Goal: Use online tool/utility: Utilize a website feature to perform a specific function

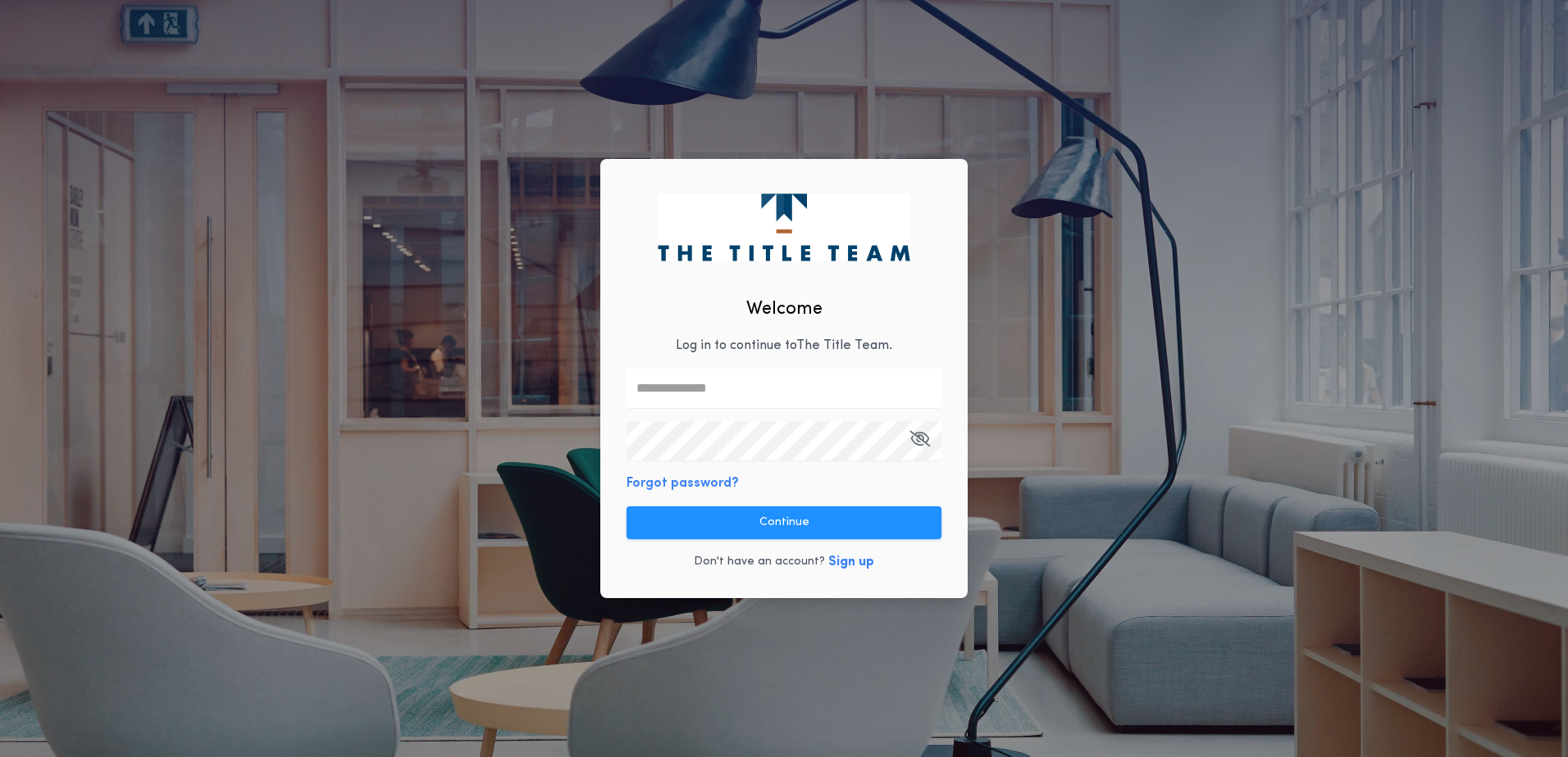
click at [710, 390] on input "text" at bounding box center [784, 389] width 315 height 40
type input "**********"
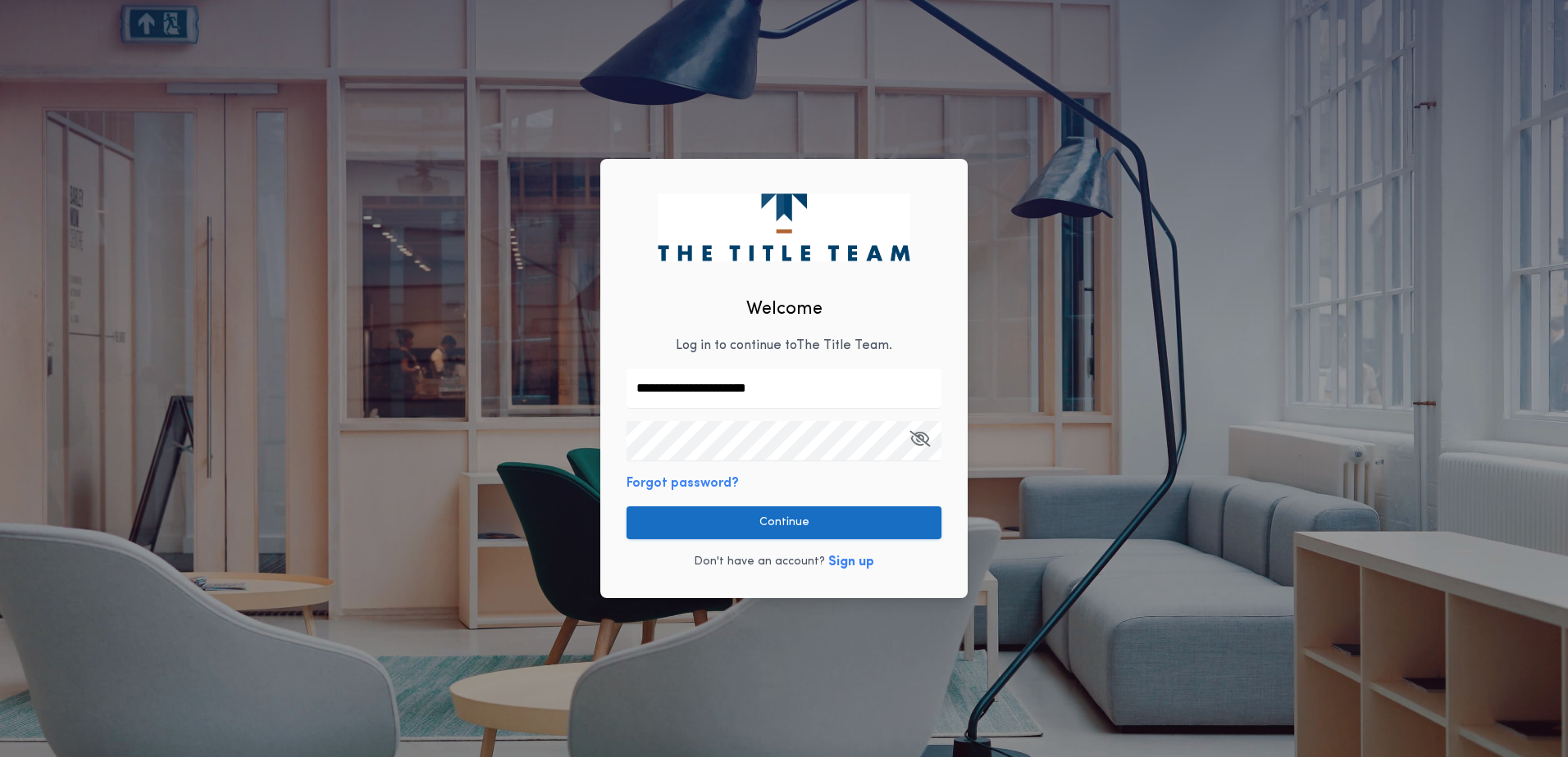
click at [768, 530] on button "Continue" at bounding box center [784, 523] width 315 height 33
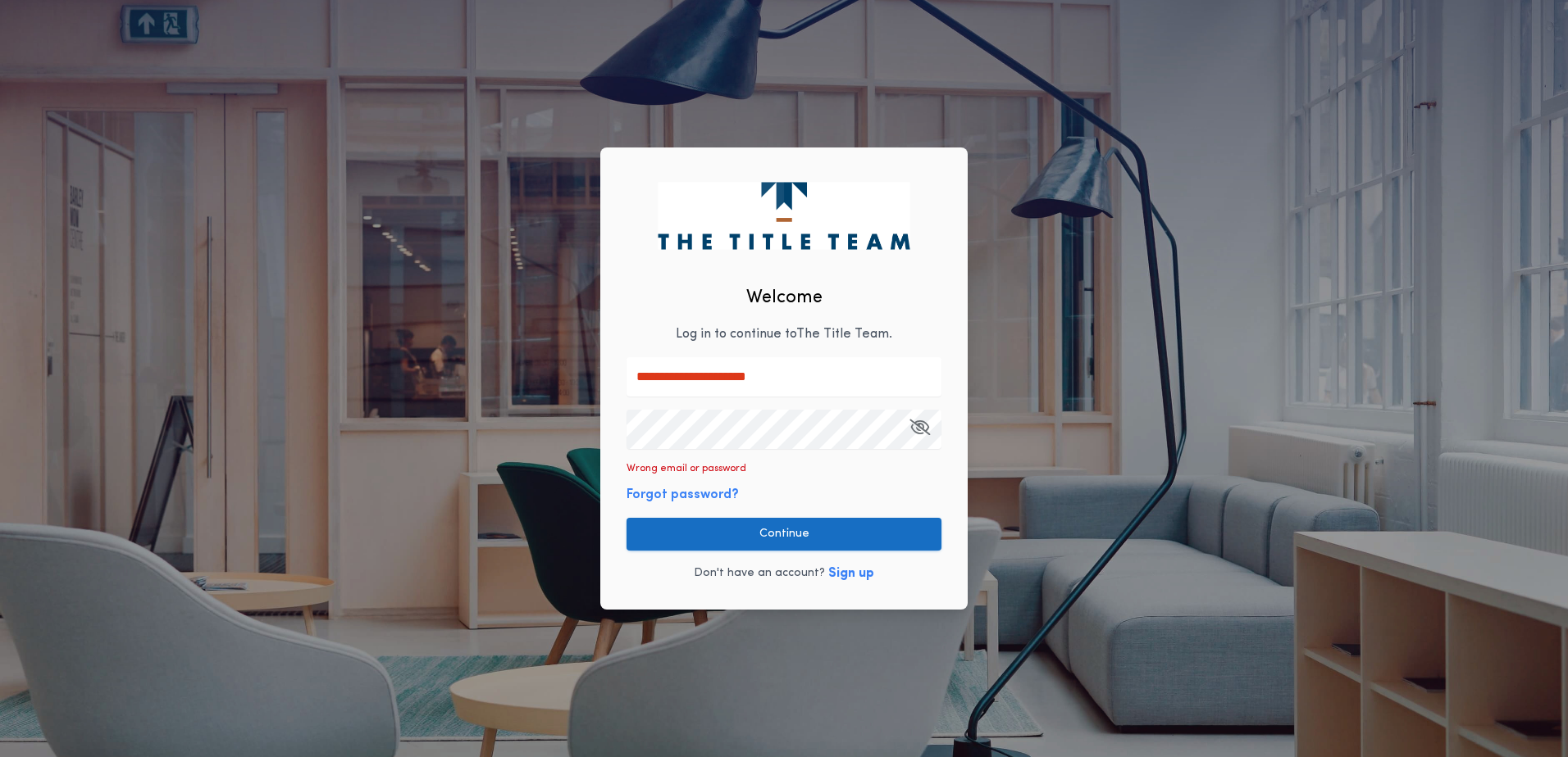
click at [712, 521] on button "Continue" at bounding box center [784, 535] width 315 height 33
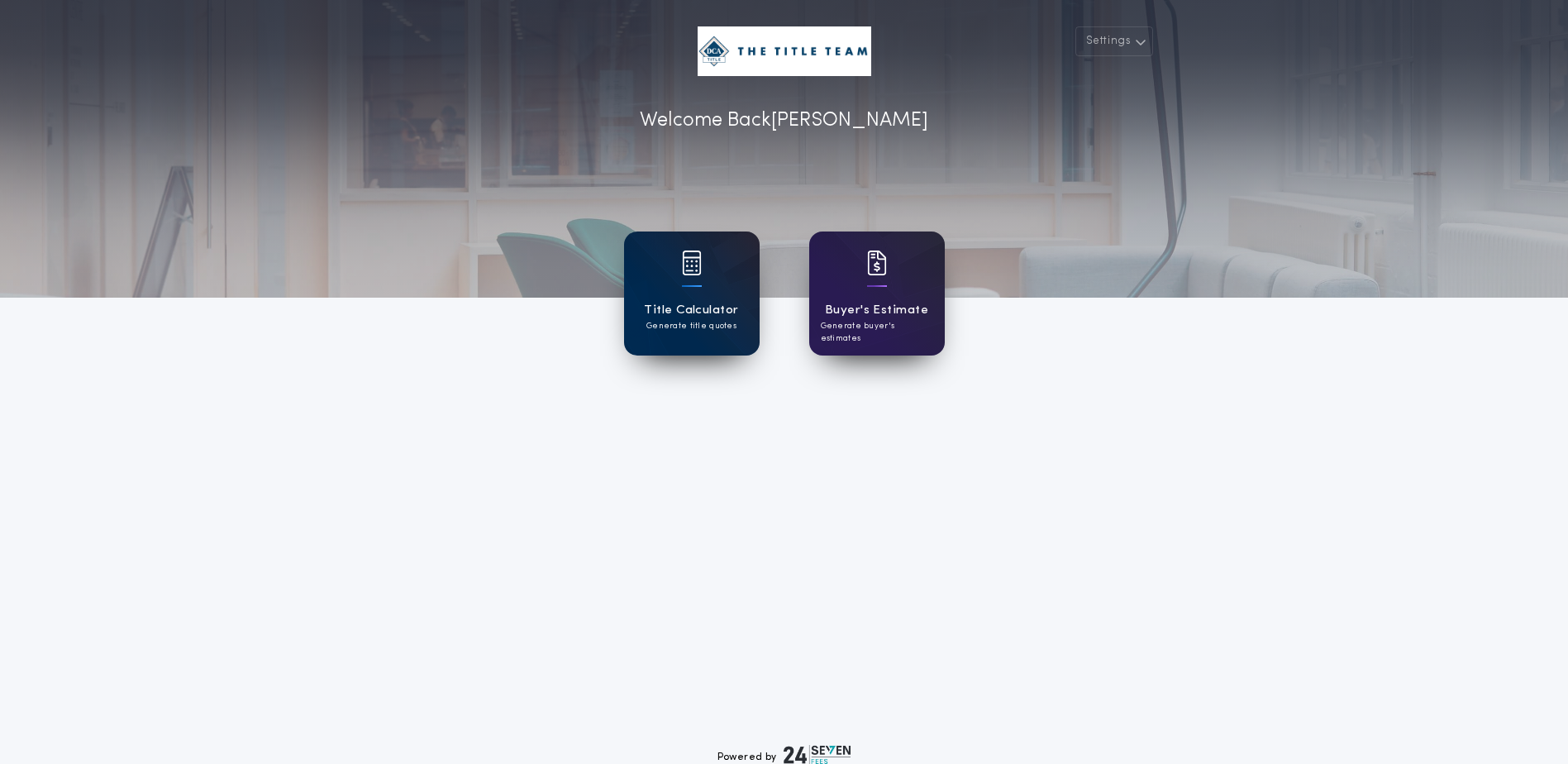
click at [698, 279] on div at bounding box center [692, 273] width 20 height 46
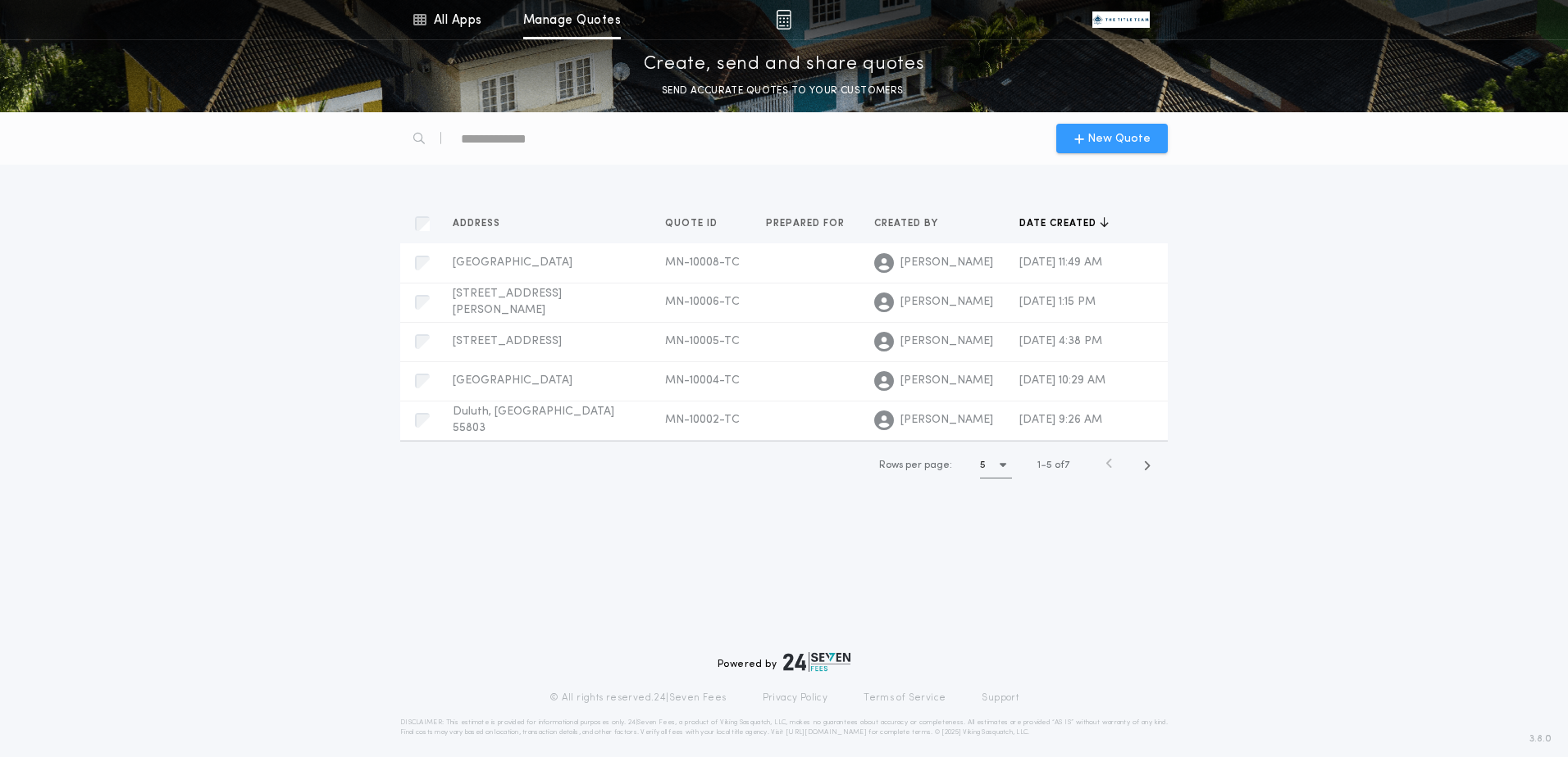
click at [1088, 142] on span "New Quote" at bounding box center [1112, 139] width 76 height 17
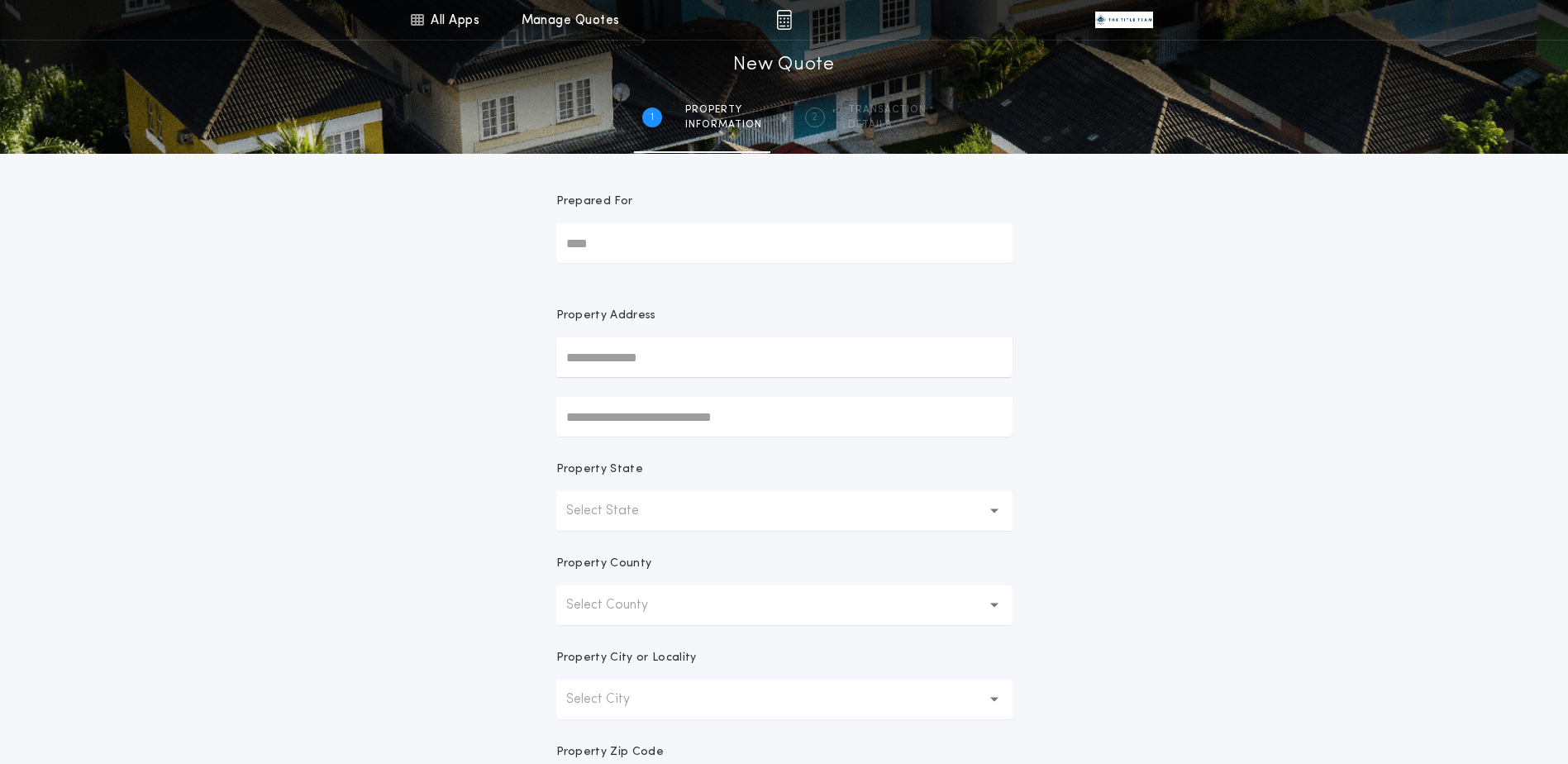
click at [628, 357] on input "text" at bounding box center [785, 357] width 456 height 40
click at [686, 351] on input "text" at bounding box center [785, 357] width 456 height 40
paste input "**********"
type input "**********"
click at [717, 386] on button "[STREET_ADDRESS][PERSON_NAME]" at bounding box center [785, 389] width 456 height 24
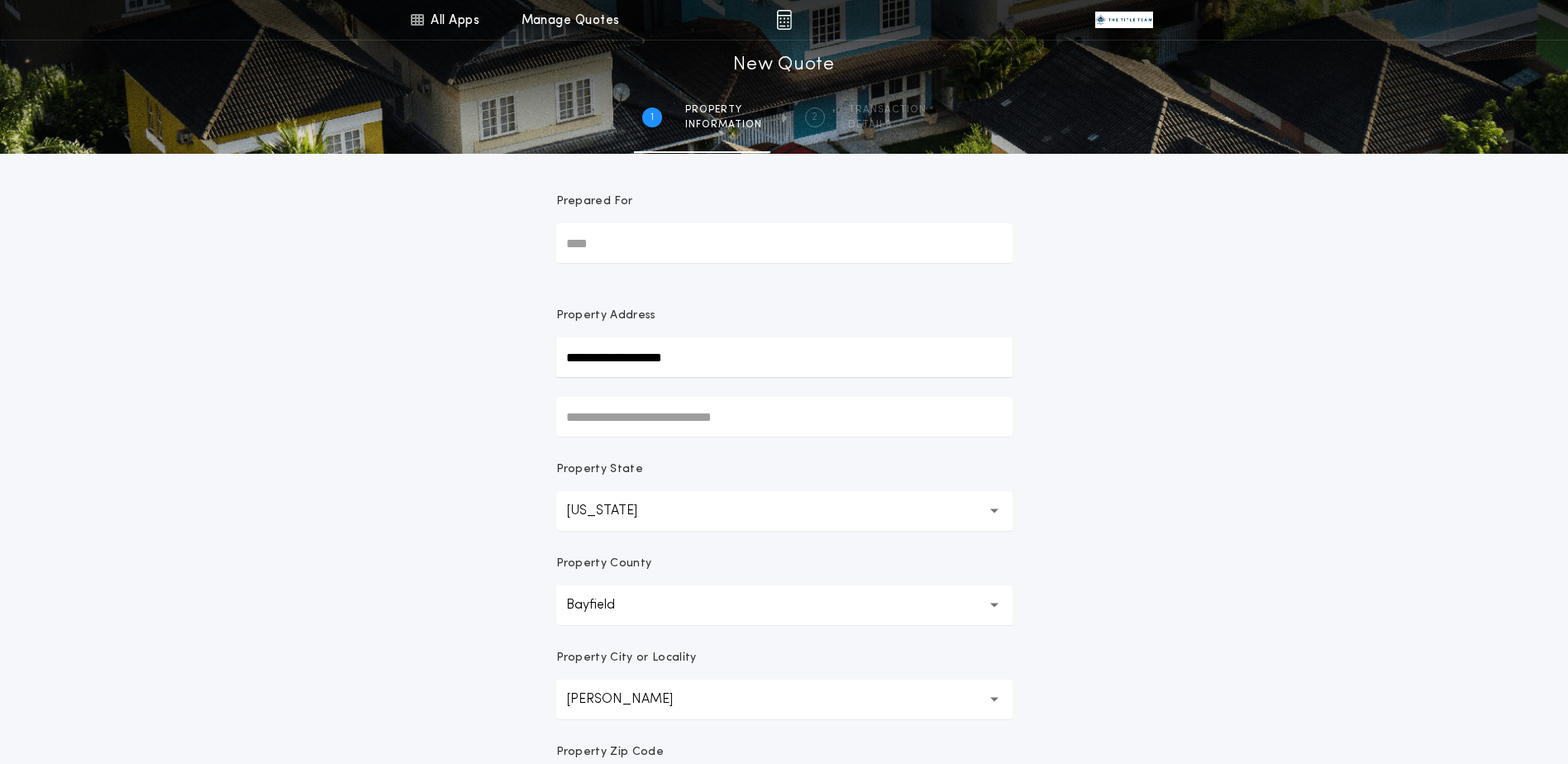
scroll to position [166, 0]
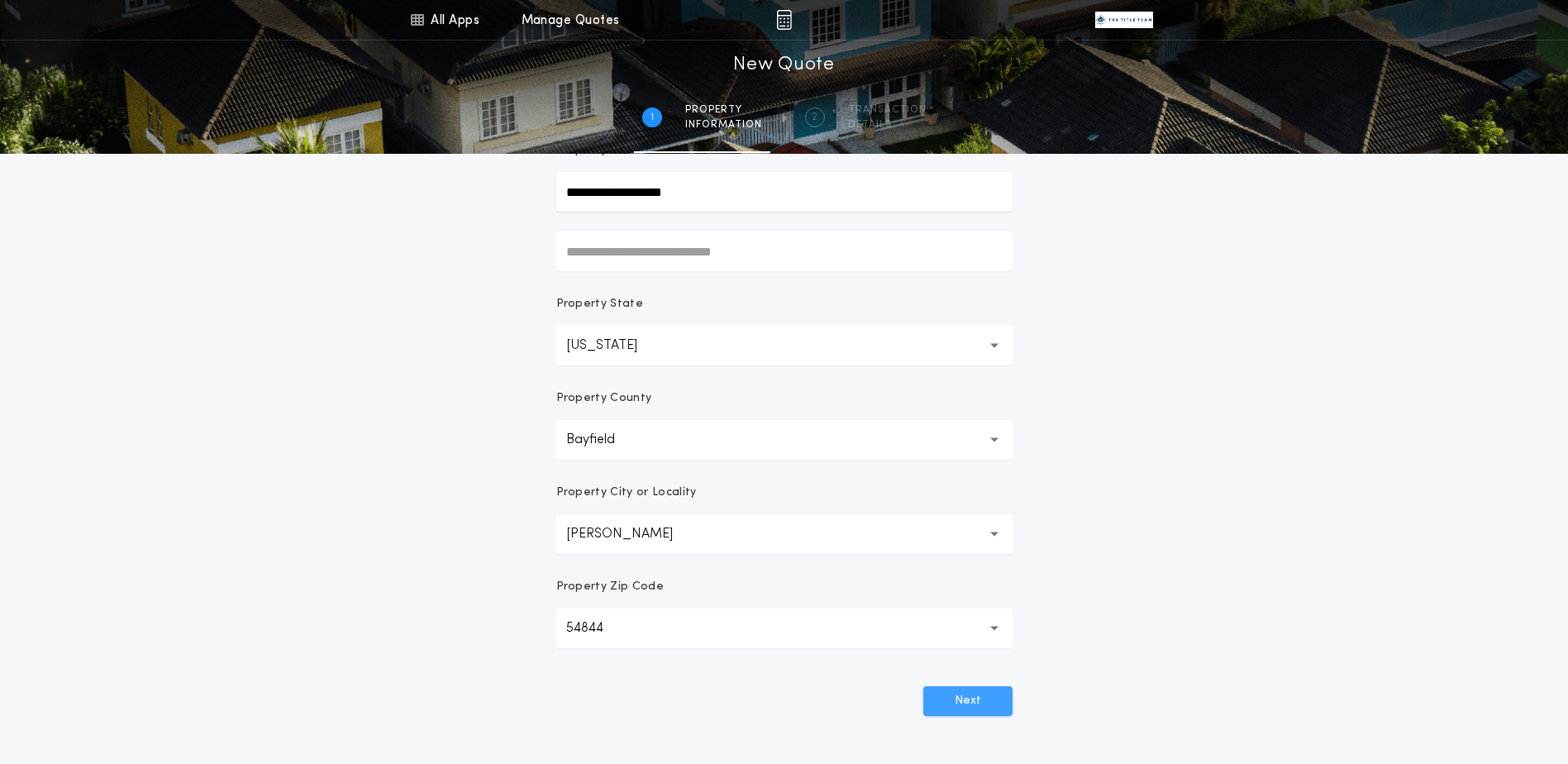
click at [977, 702] on button "Next" at bounding box center [968, 702] width 90 height 30
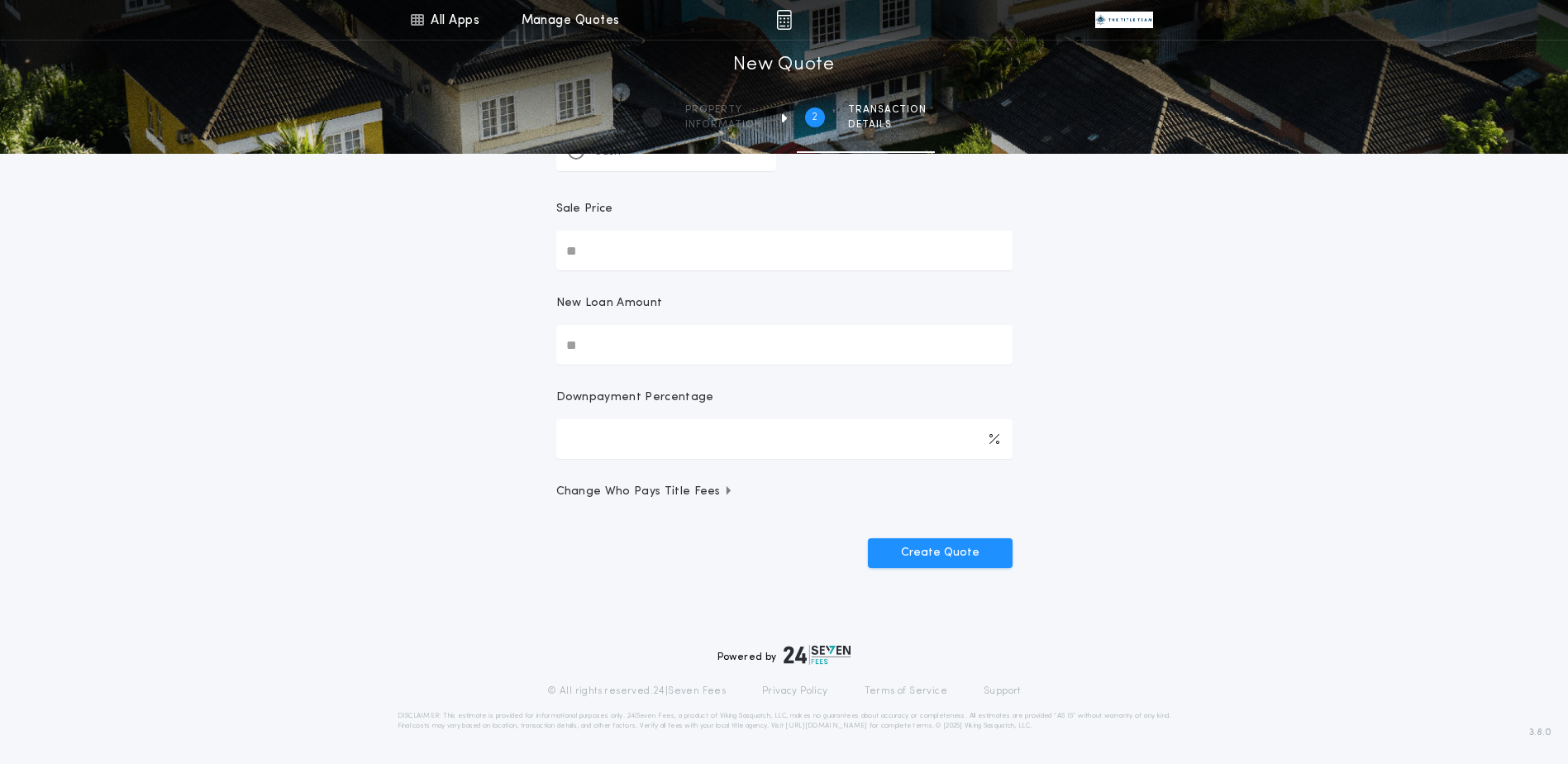
scroll to position [147, 0]
click at [604, 246] on input "Sale Price" at bounding box center [785, 251] width 456 height 40
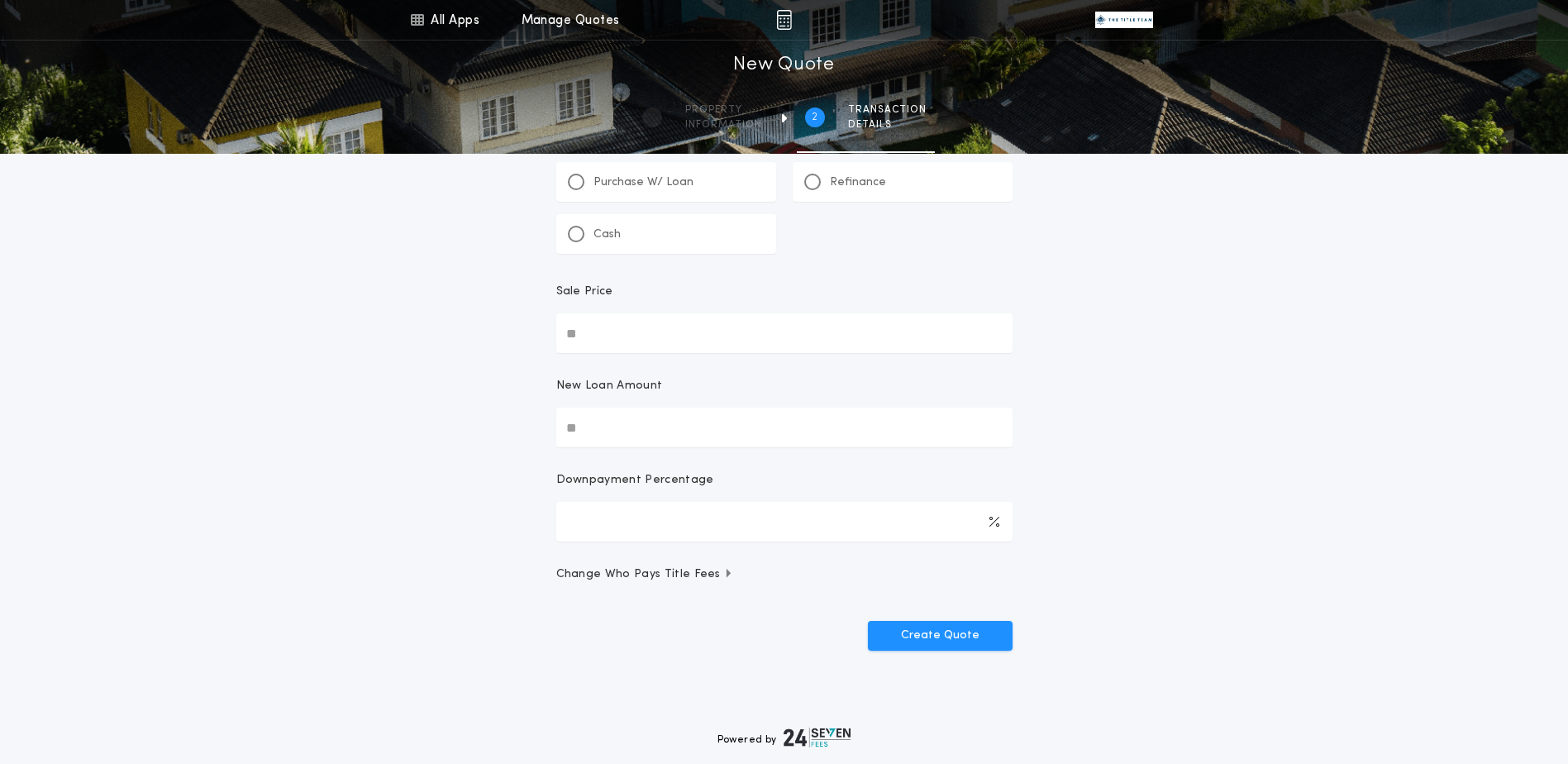
scroll to position [0, 0]
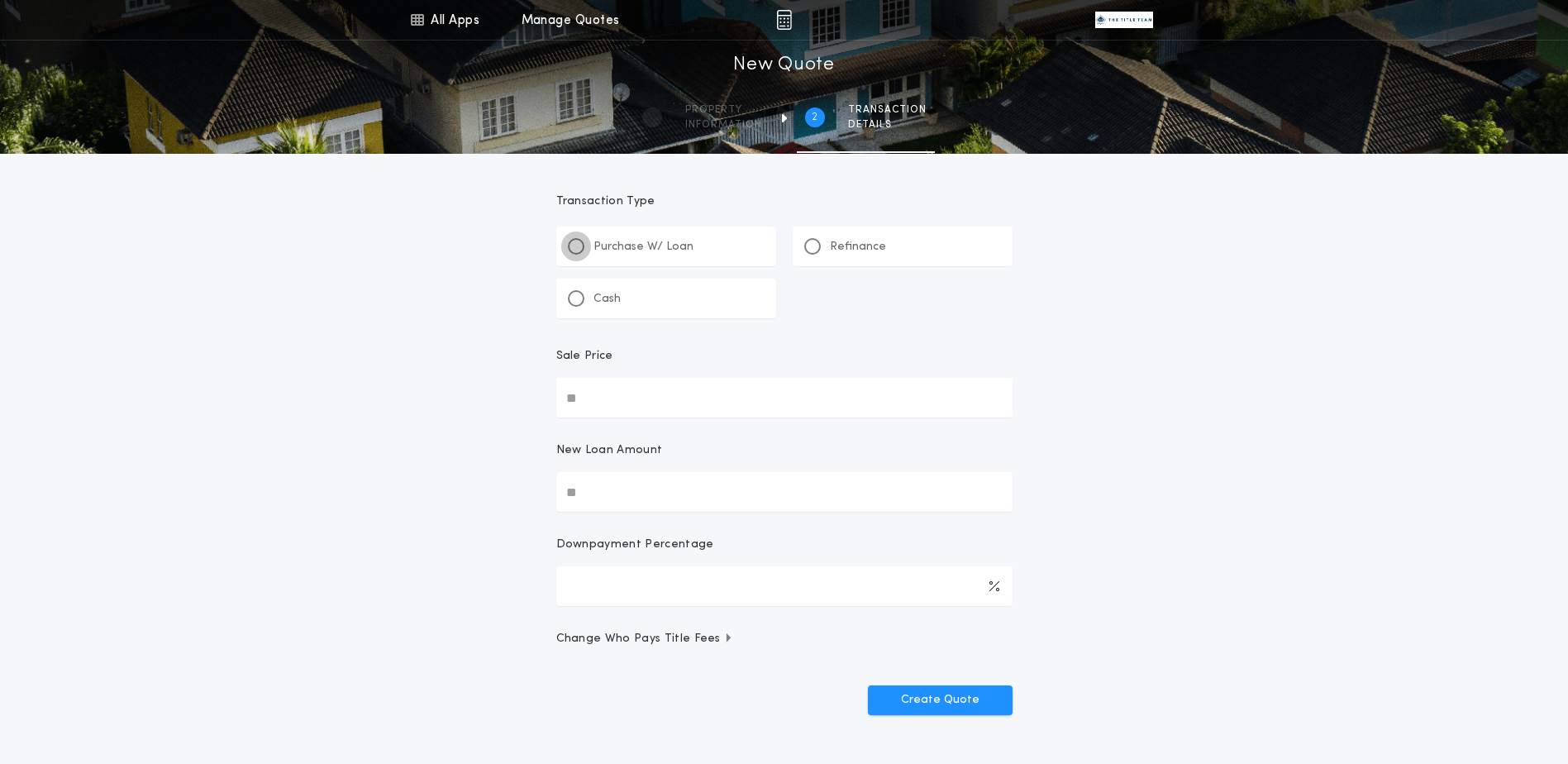
click at [570, 248] on div at bounding box center [576, 246] width 17 height 17
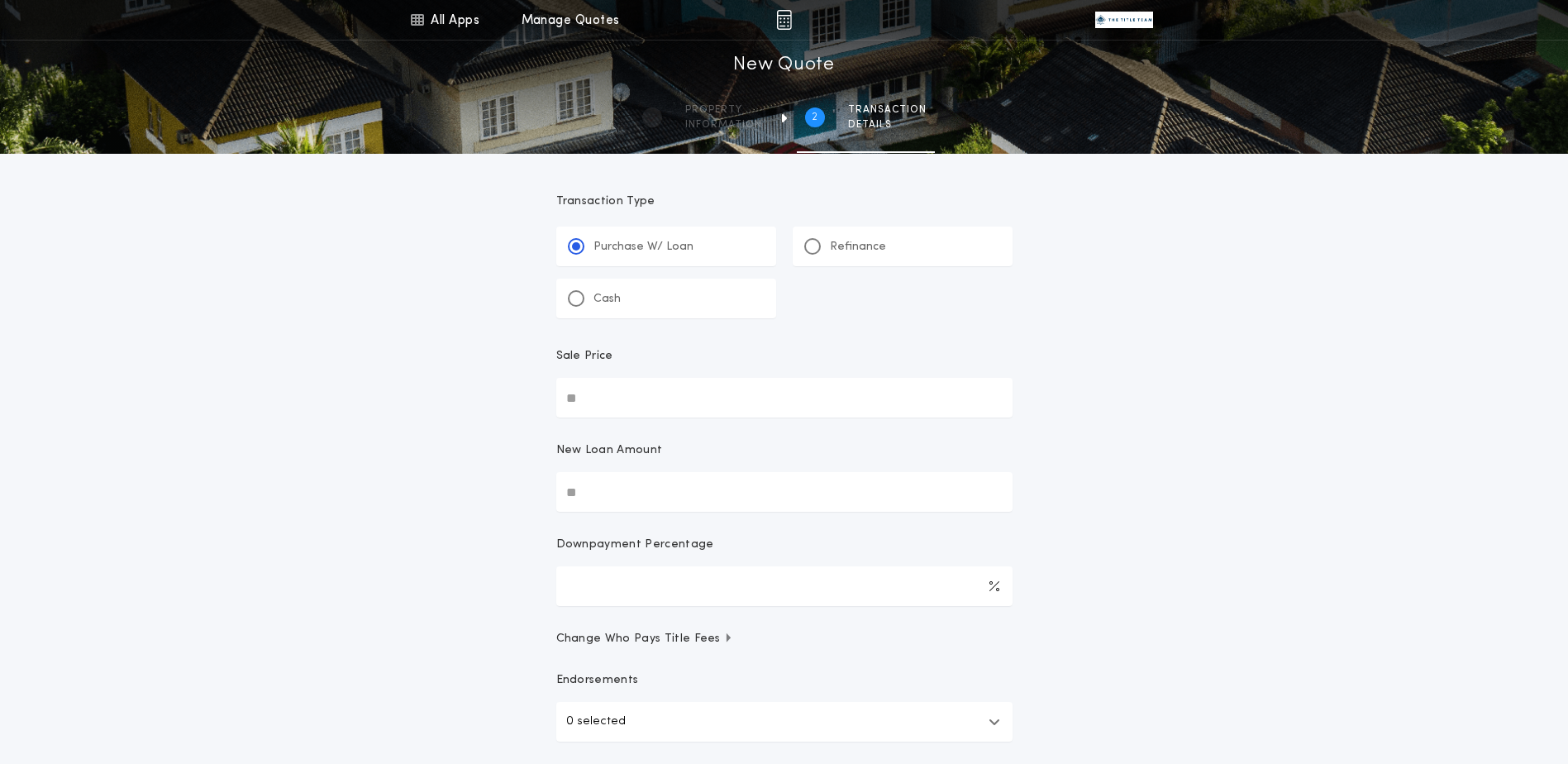
click at [823, 247] on div "Refinance" at bounding box center [845, 247] width 82 height 18
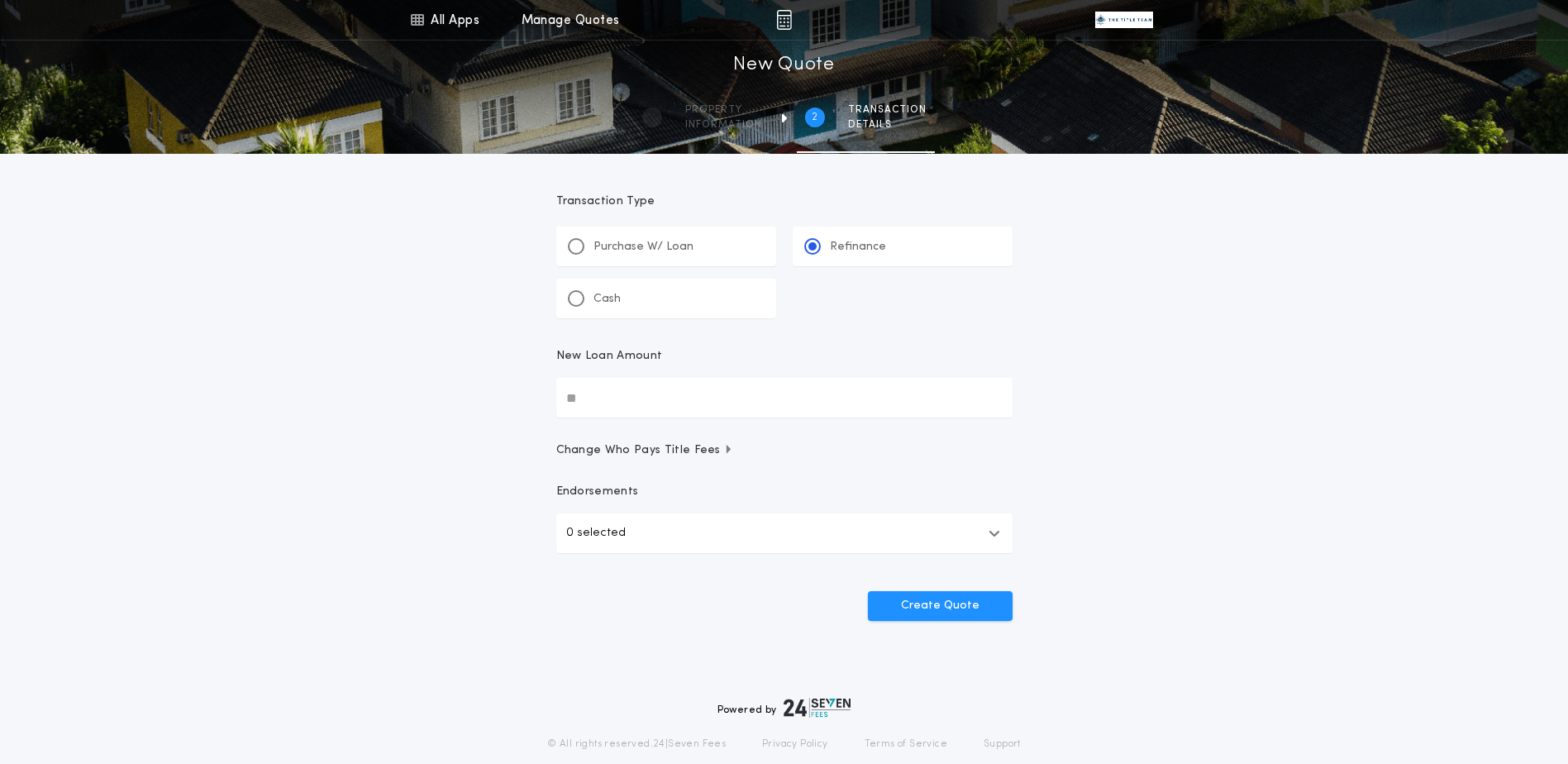
click at [649, 388] on input "New Loan Amount" at bounding box center [785, 397] width 456 height 40
type input "********"
click at [971, 607] on button "Create Quote" at bounding box center [940, 606] width 144 height 30
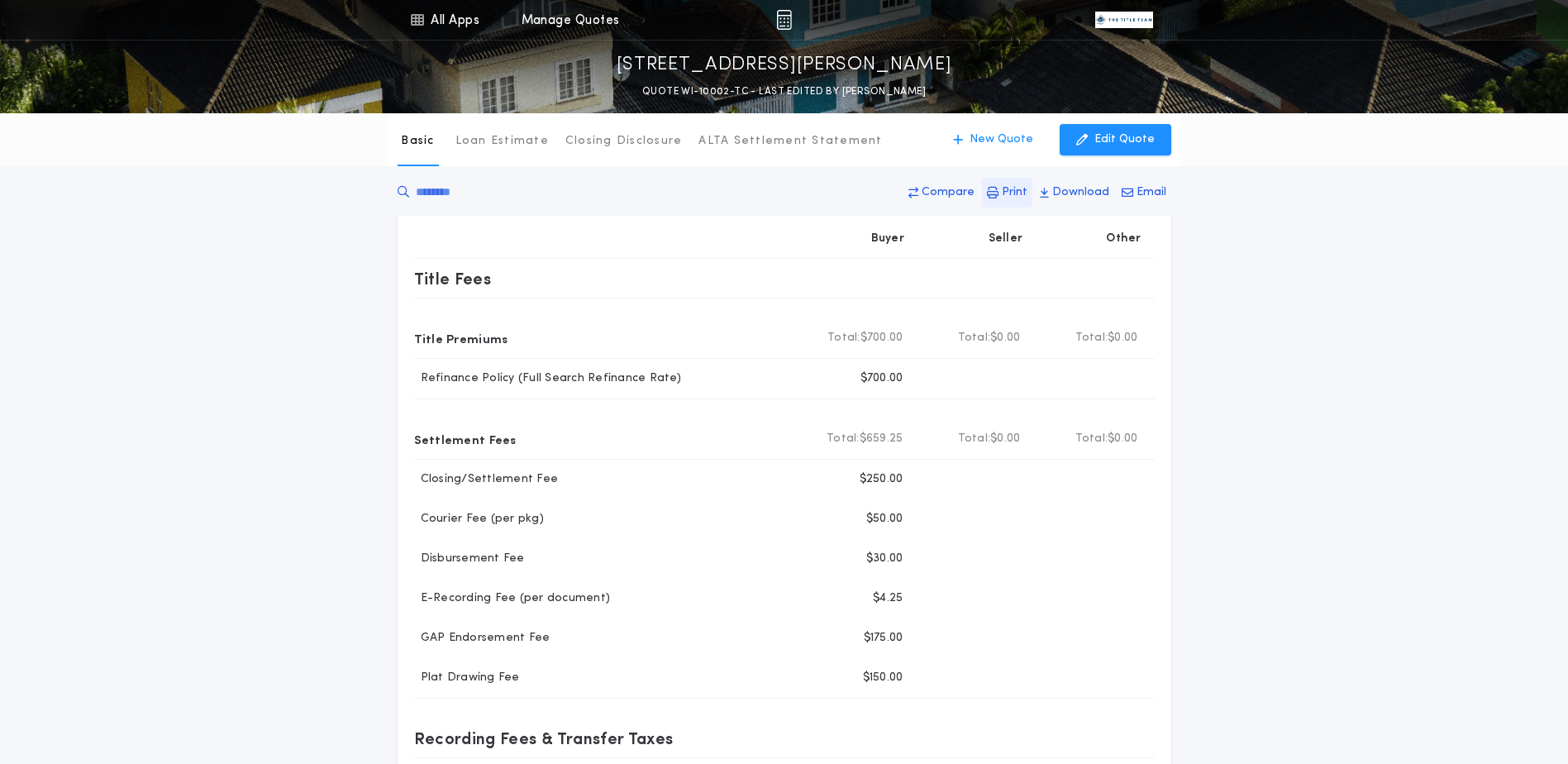
click at [993, 188] on icon "button" at bounding box center [993, 193] width 12 height 12
